Goal: Complete application form

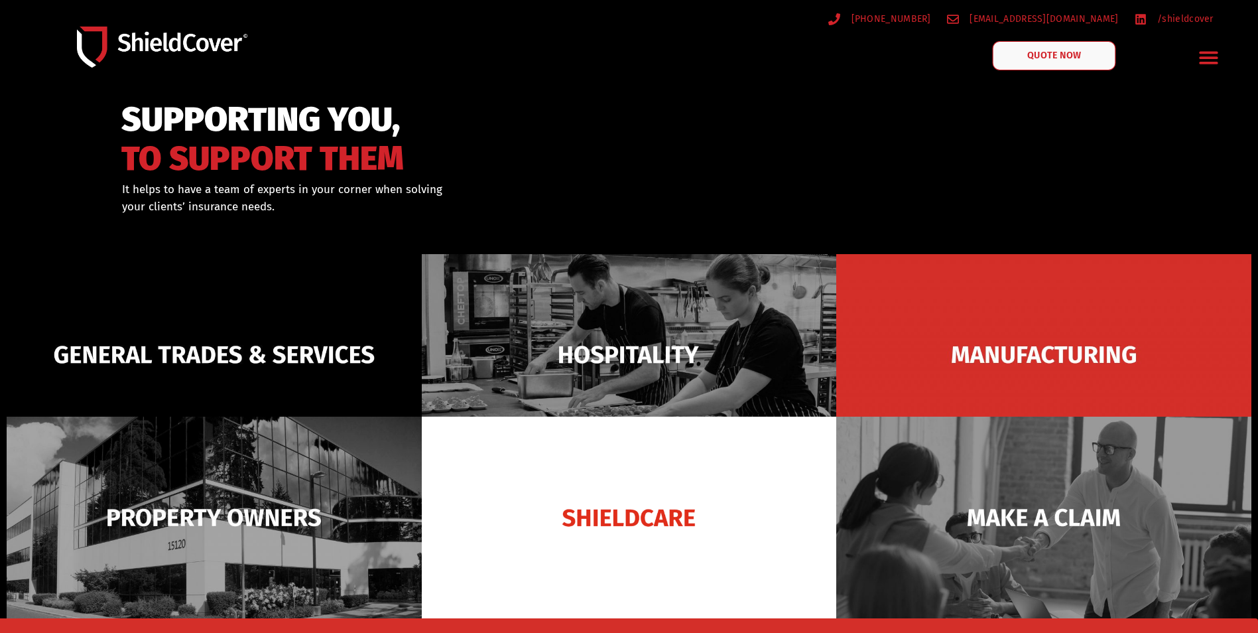
click at [1030, 55] on span "QUOTE NOW" at bounding box center [1054, 55] width 53 height 9
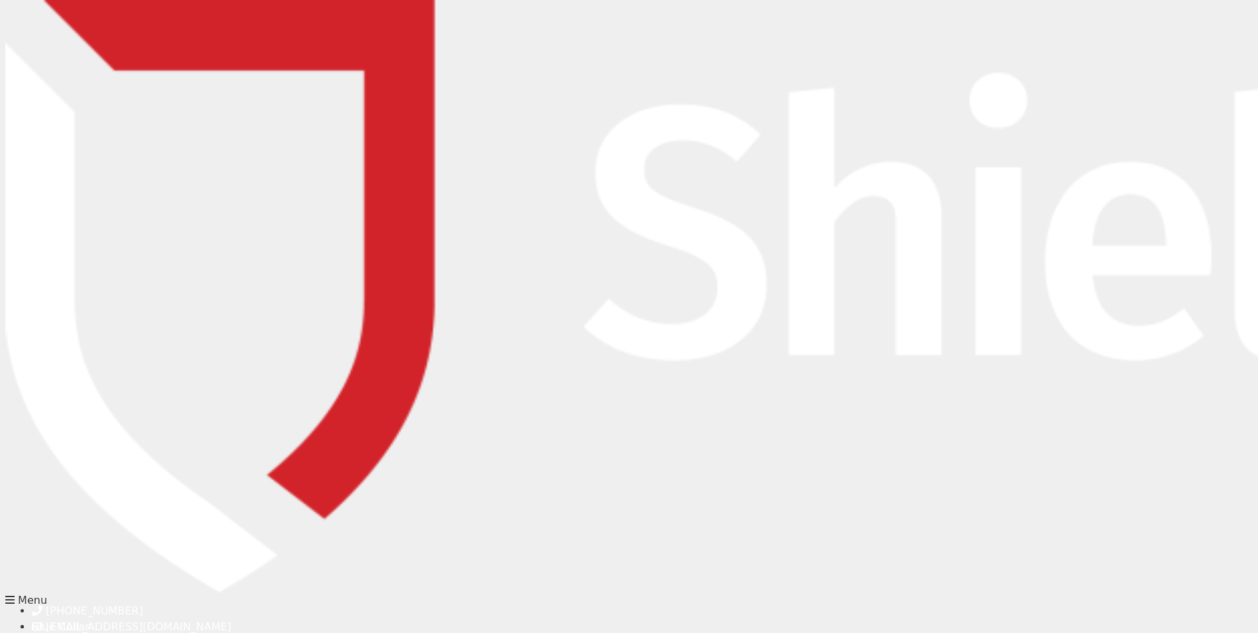
type input "[PERSON_NAME]"
type input "[PERSON_NAME][EMAIL_ADDRESS][PERSON_NAME][PERSON_NAME][DOMAIN_NAME]"
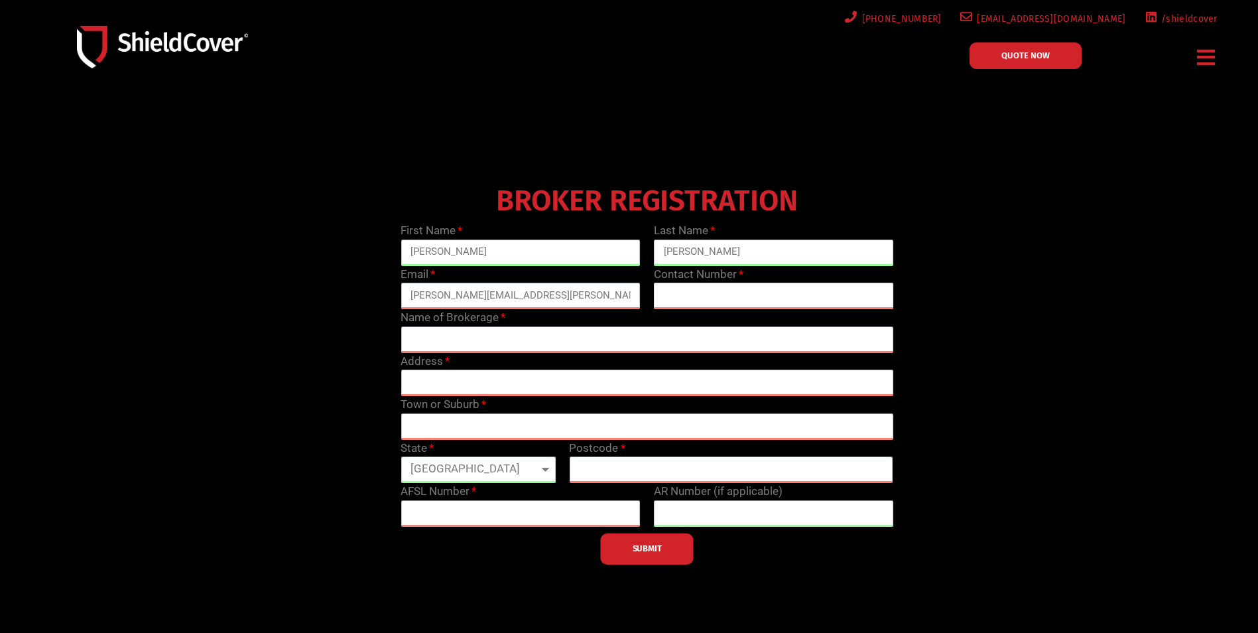
type input "0248621966"
click at [440, 343] on input "text" at bounding box center [647, 339] width 493 height 27
click at [435, 336] on input "text" at bounding box center [647, 339] width 493 height 27
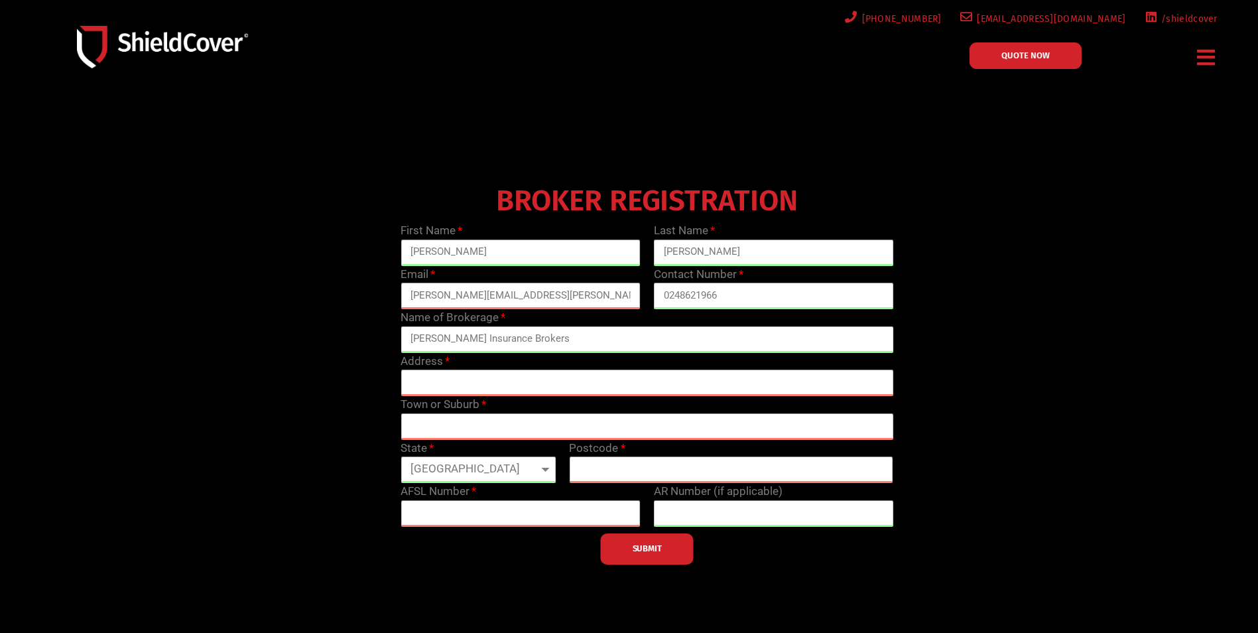
type input "Macey Insurance Brokers"
type input "Suite 5, 68-70 Station Street"
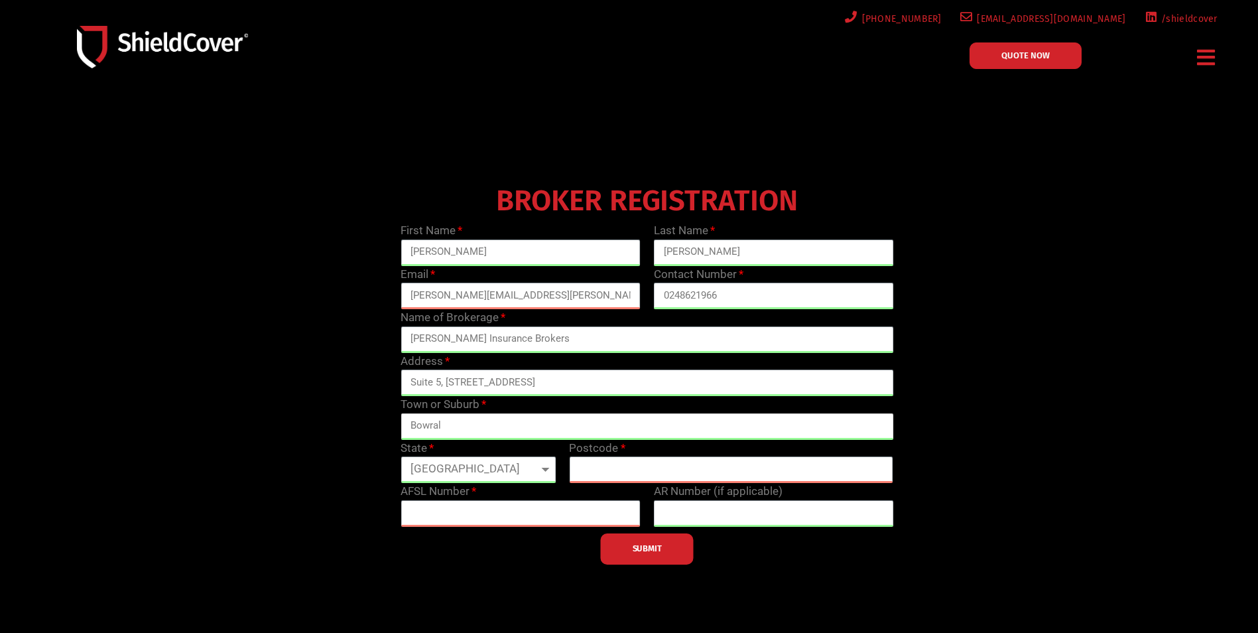
type input "Bowral"
click at [538, 471] on select "Queensland New South Wales Northern Territory South Australia Tasmania Victoria…" at bounding box center [478, 469] width 155 height 27
select select "NSW"
click at [401, 456] on select "Queensland New South Wales Northern Territory South Australia Tasmania Victoria…" at bounding box center [478, 469] width 155 height 27
click at [580, 479] on input "text" at bounding box center [731, 469] width 324 height 27
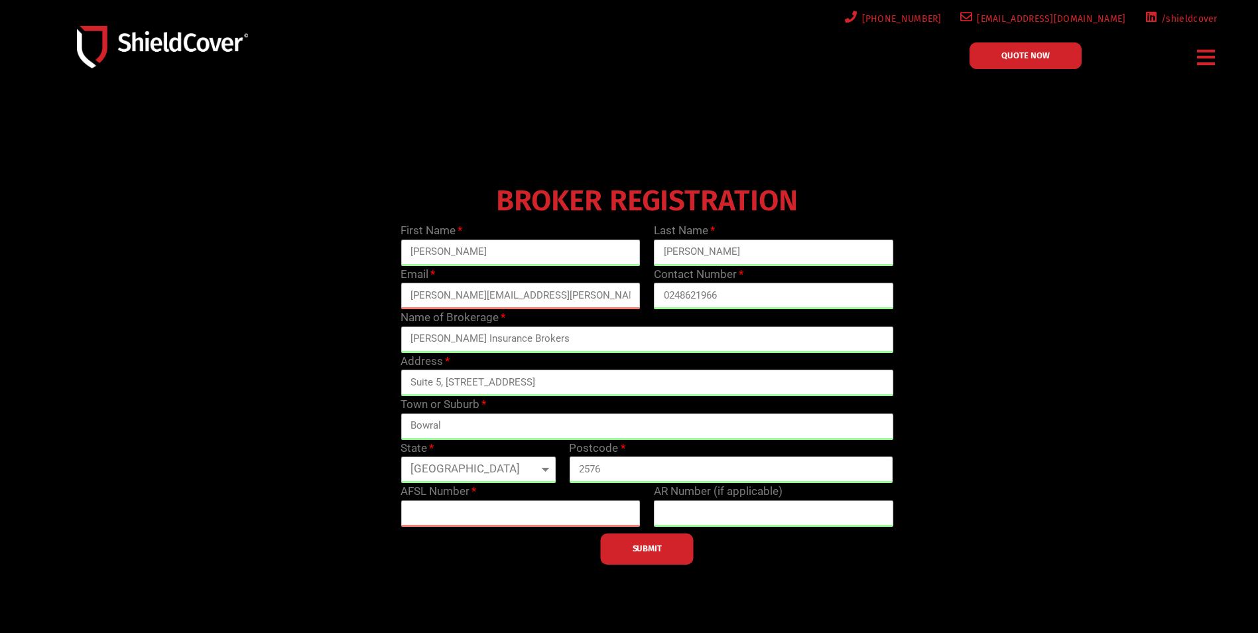
type input "2576"
click at [465, 509] on input "text" at bounding box center [521, 513] width 240 height 27
type input "4"
type input "240922"
click at [673, 545] on button "SUBMIT" at bounding box center [647, 548] width 93 height 31
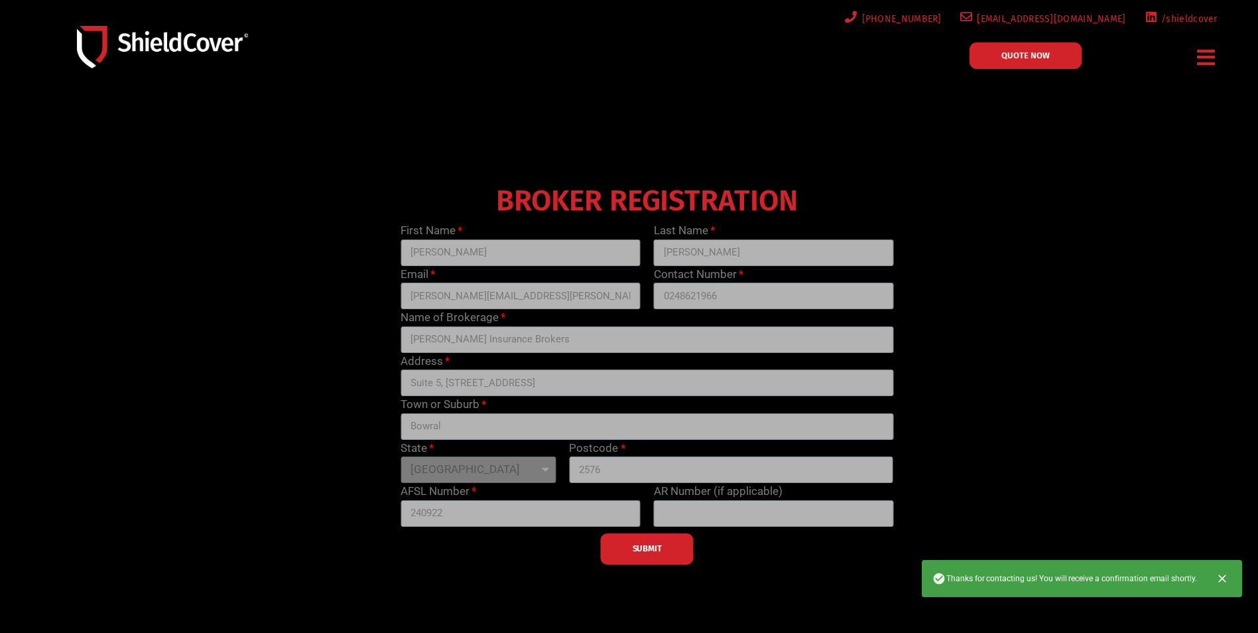
click at [1219, 579] on icon "Close" at bounding box center [1221, 578] width 13 height 13
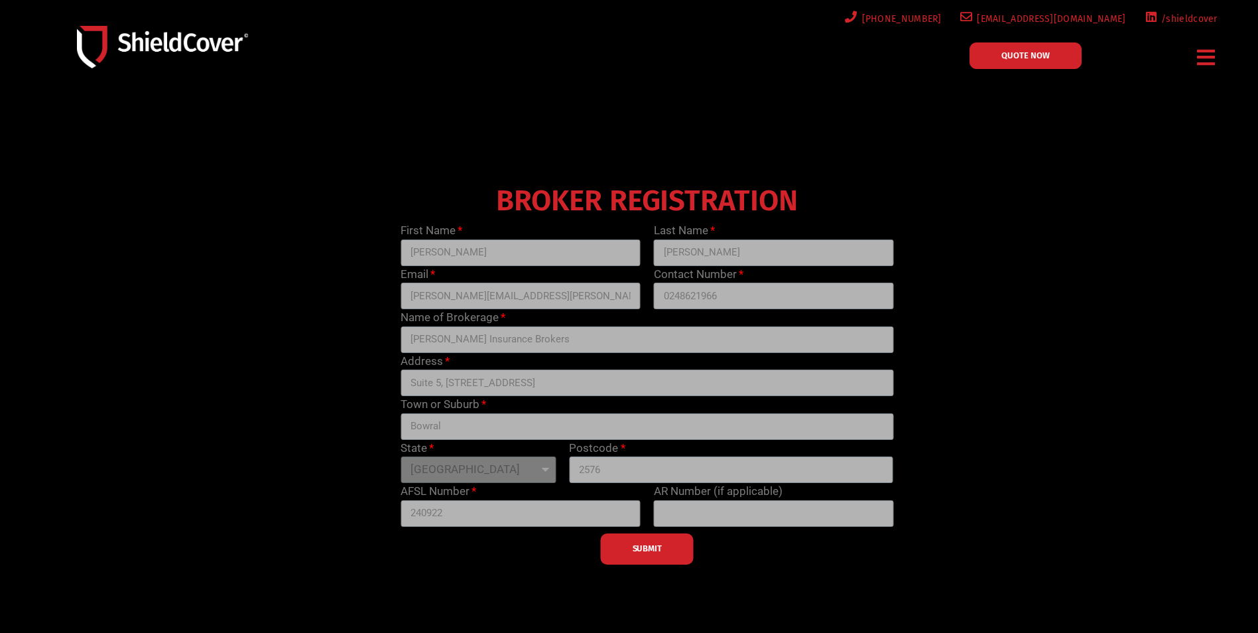
click at [1194, 60] on div "Menu" at bounding box center [1206, 57] width 29 height 31
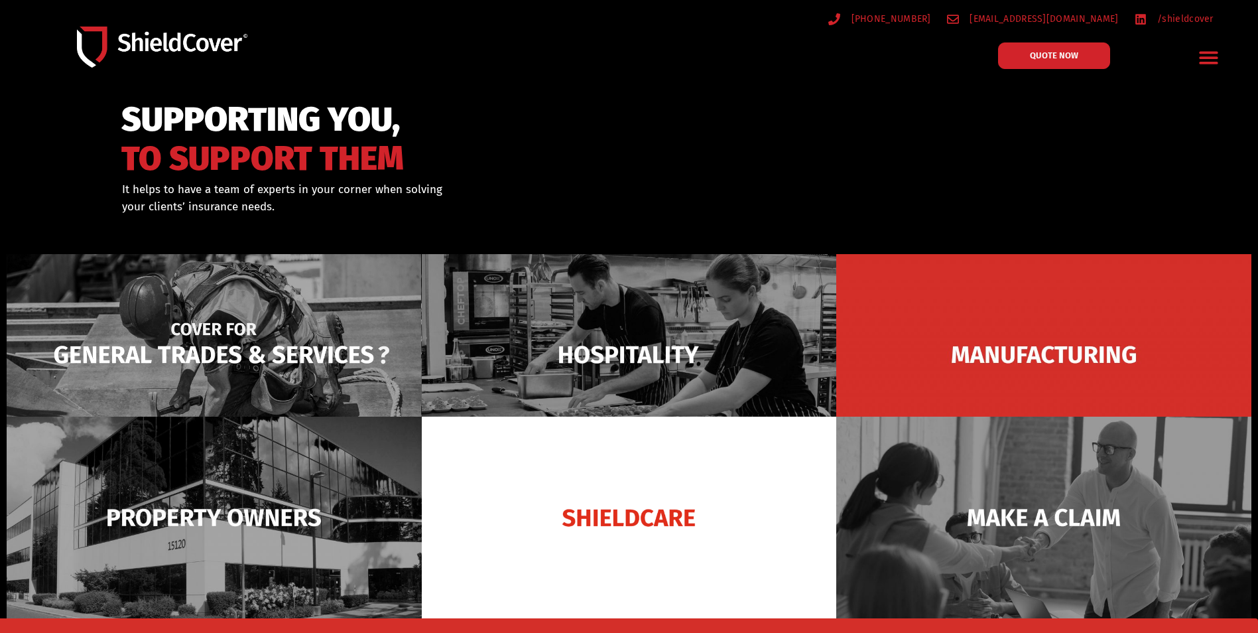
click at [206, 373] on img at bounding box center [214, 355] width 415 height 202
